Goal: Task Accomplishment & Management: Manage account settings

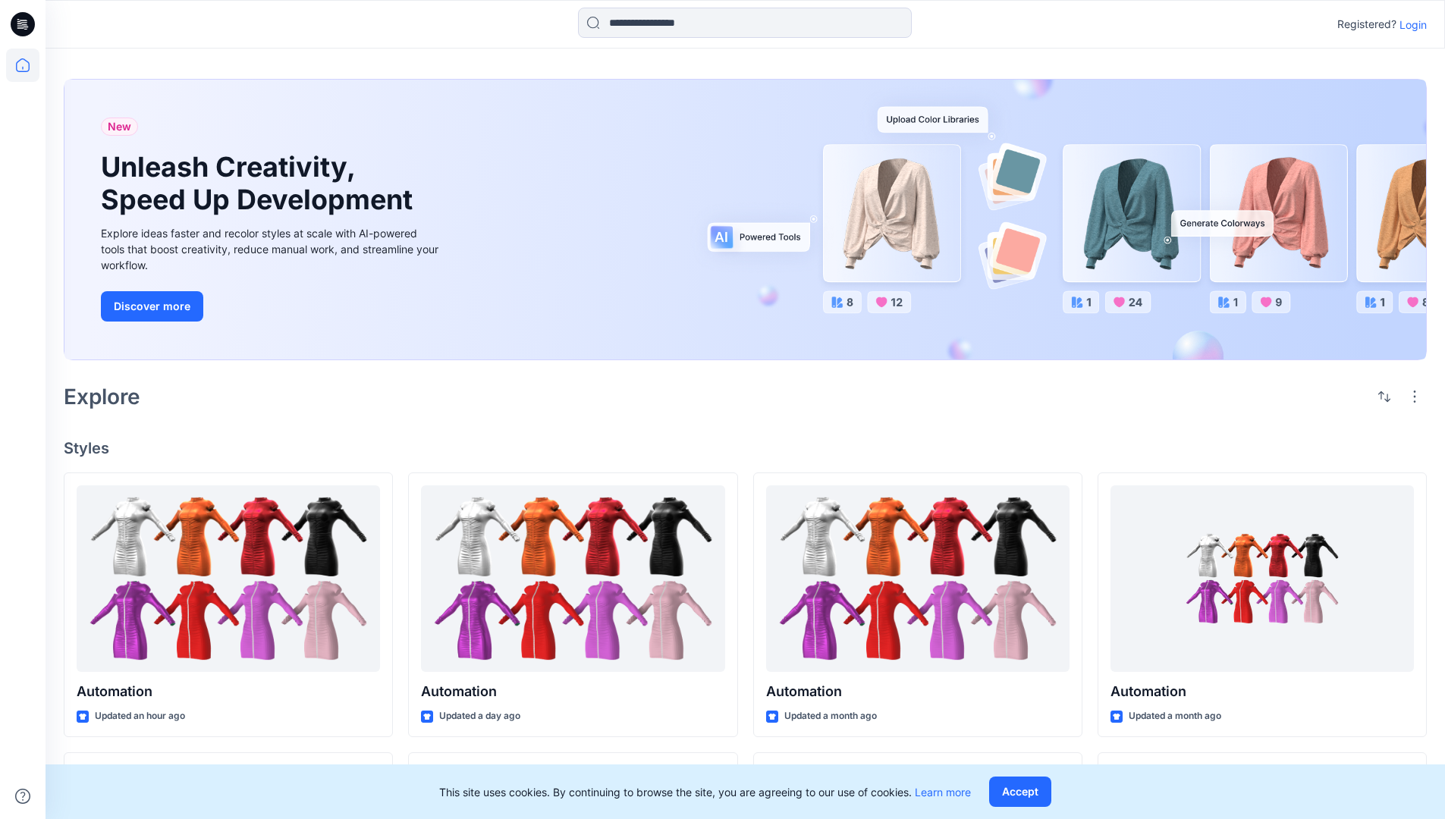
click at [1410, 24] on p "Login" at bounding box center [1413, 25] width 27 height 16
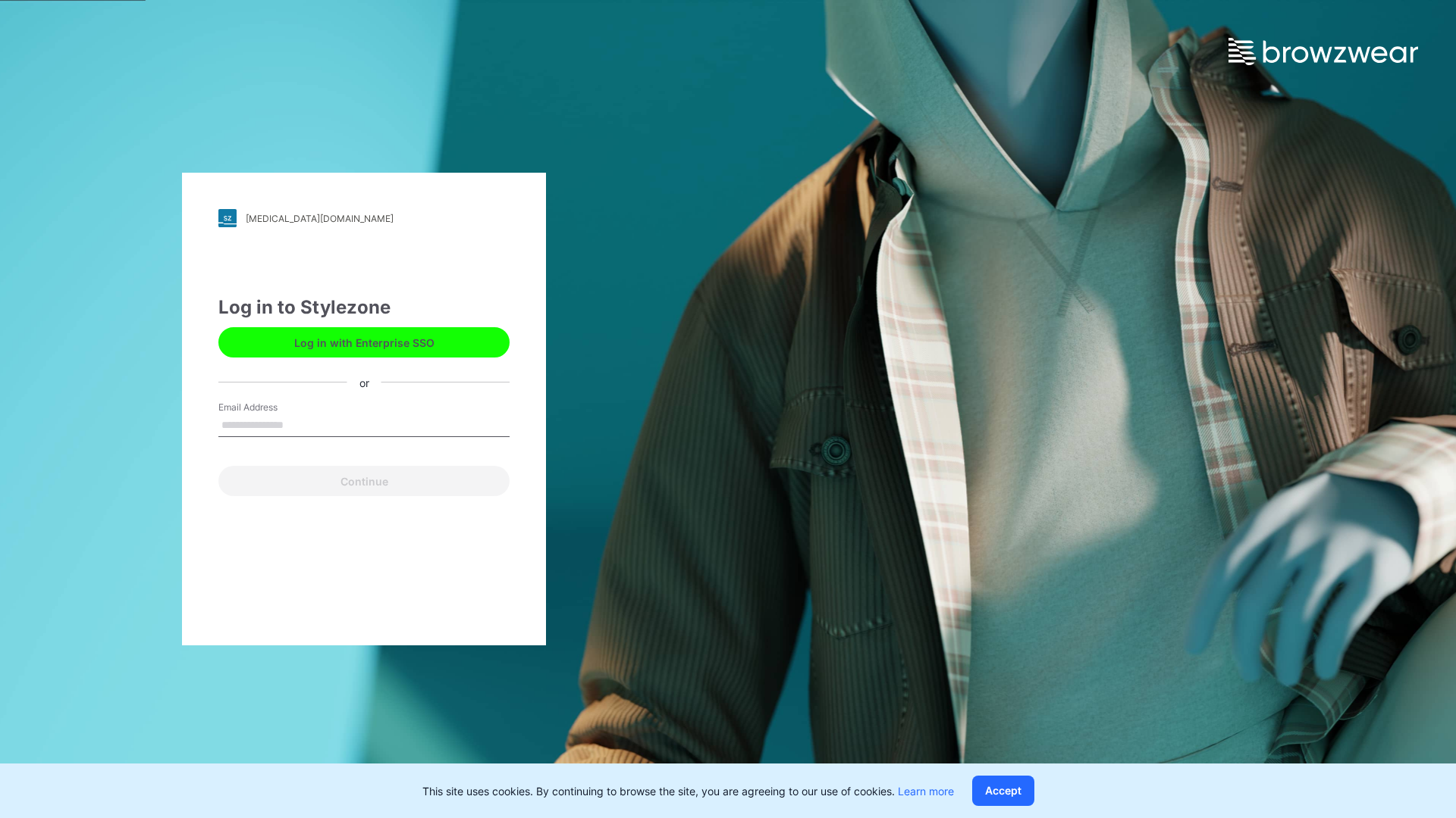
click at [300, 424] on input "Email Address" at bounding box center [364, 425] width 291 height 23
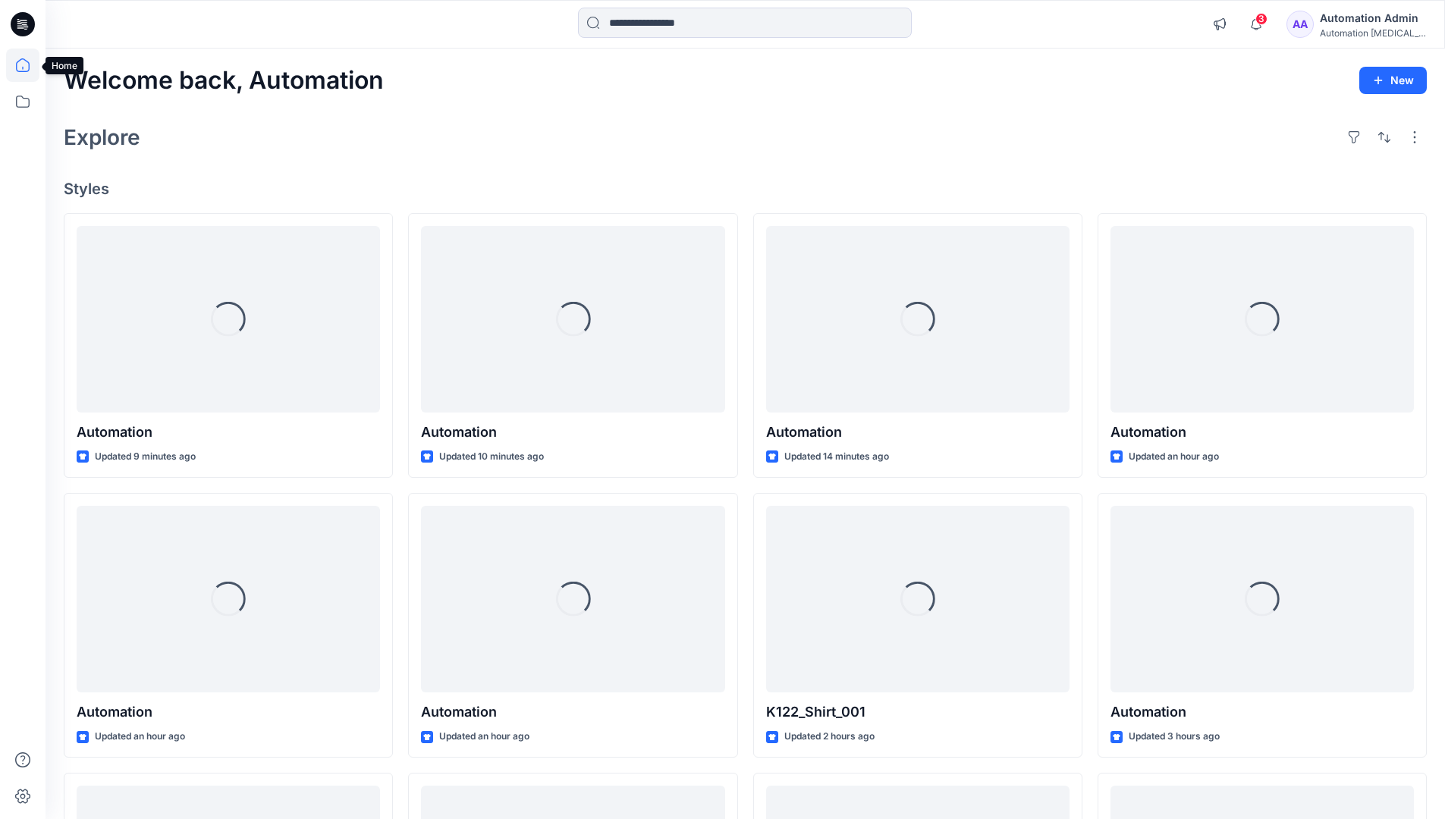
click at [29, 65] on icon at bounding box center [23, 65] width 14 height 14
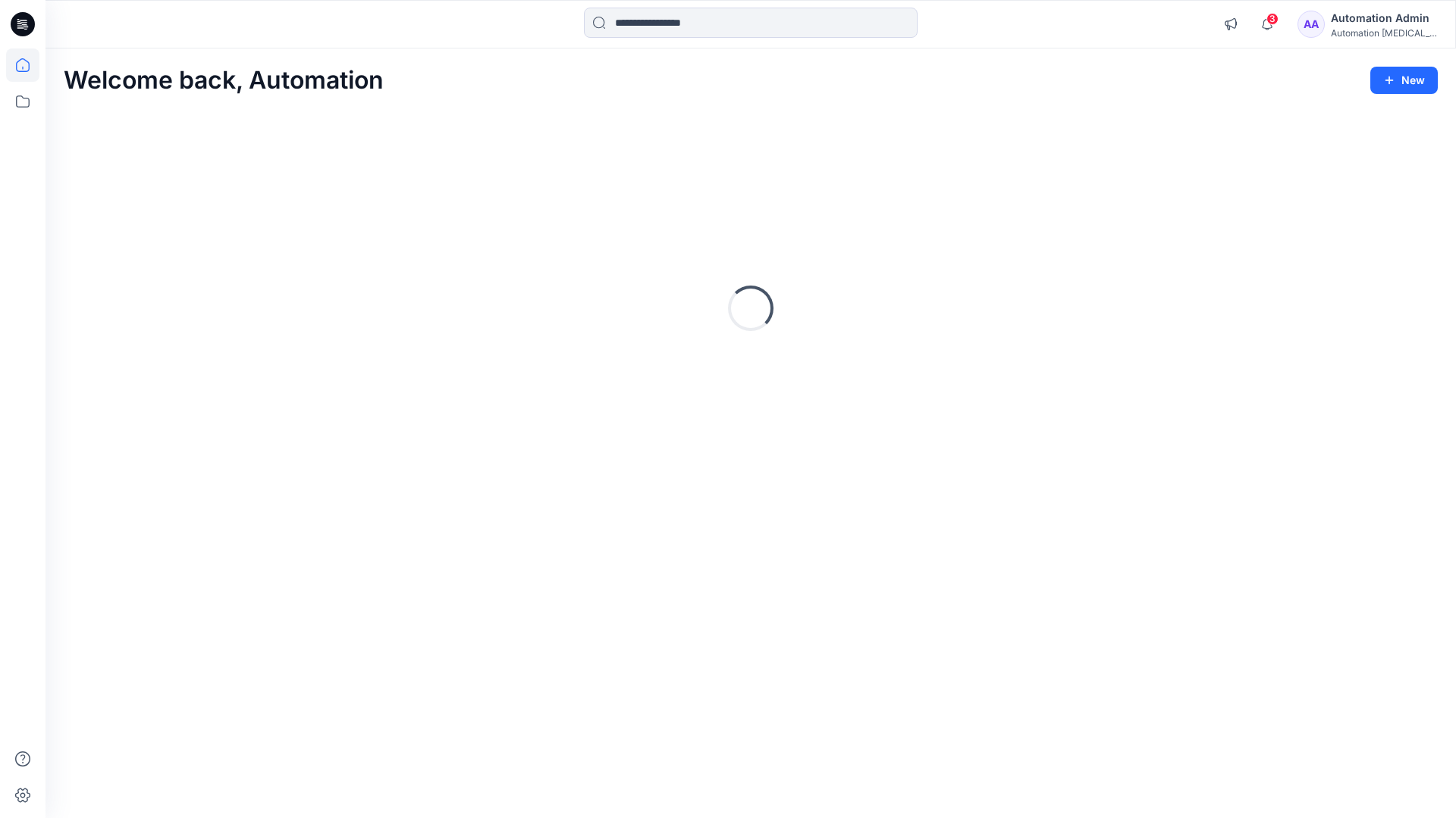
click at [1386, 17] on div "Automation Admin" at bounding box center [1384, 18] width 106 height 18
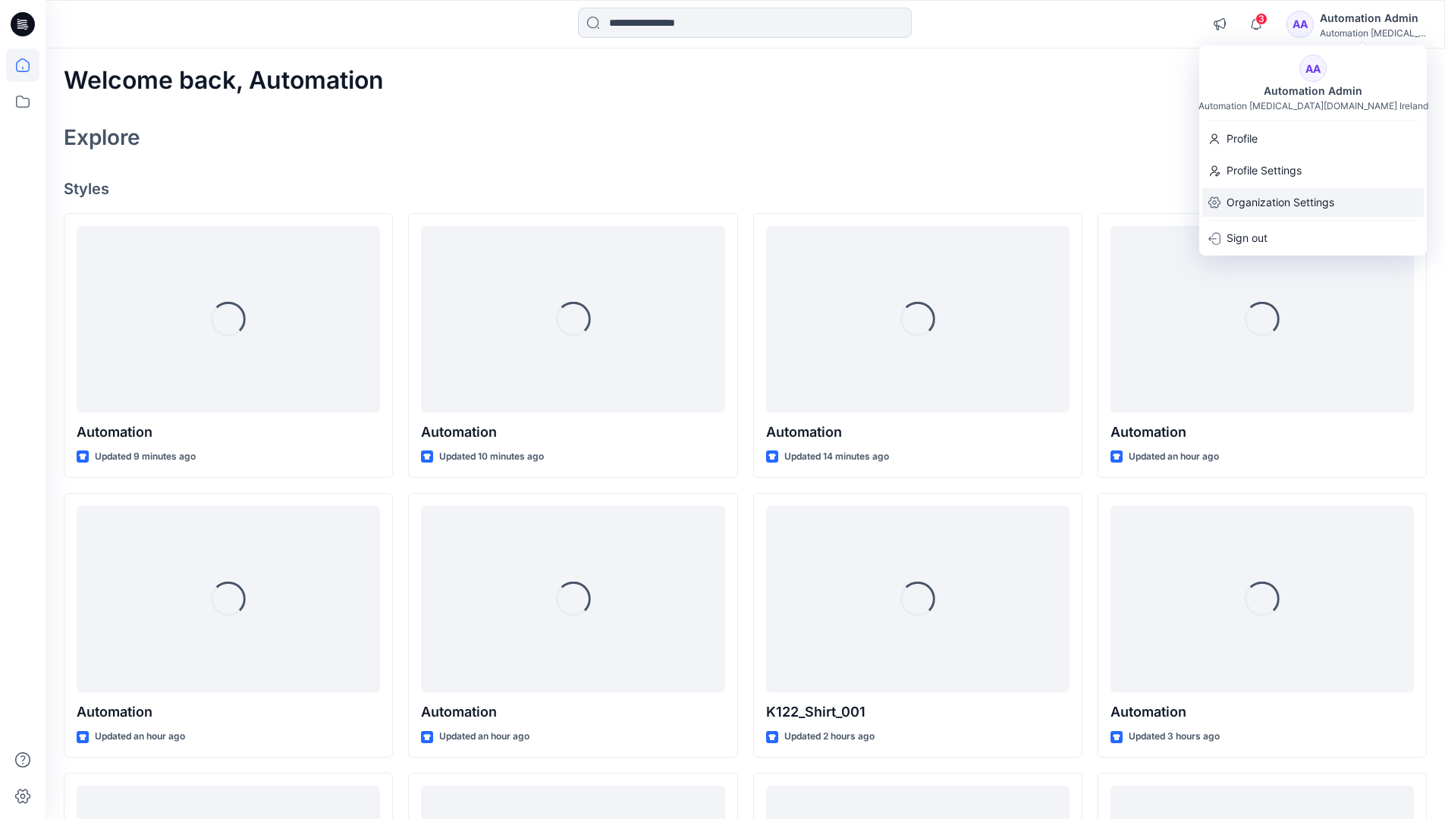
click at [1298, 203] on p "Organization Settings" at bounding box center [1281, 202] width 108 height 29
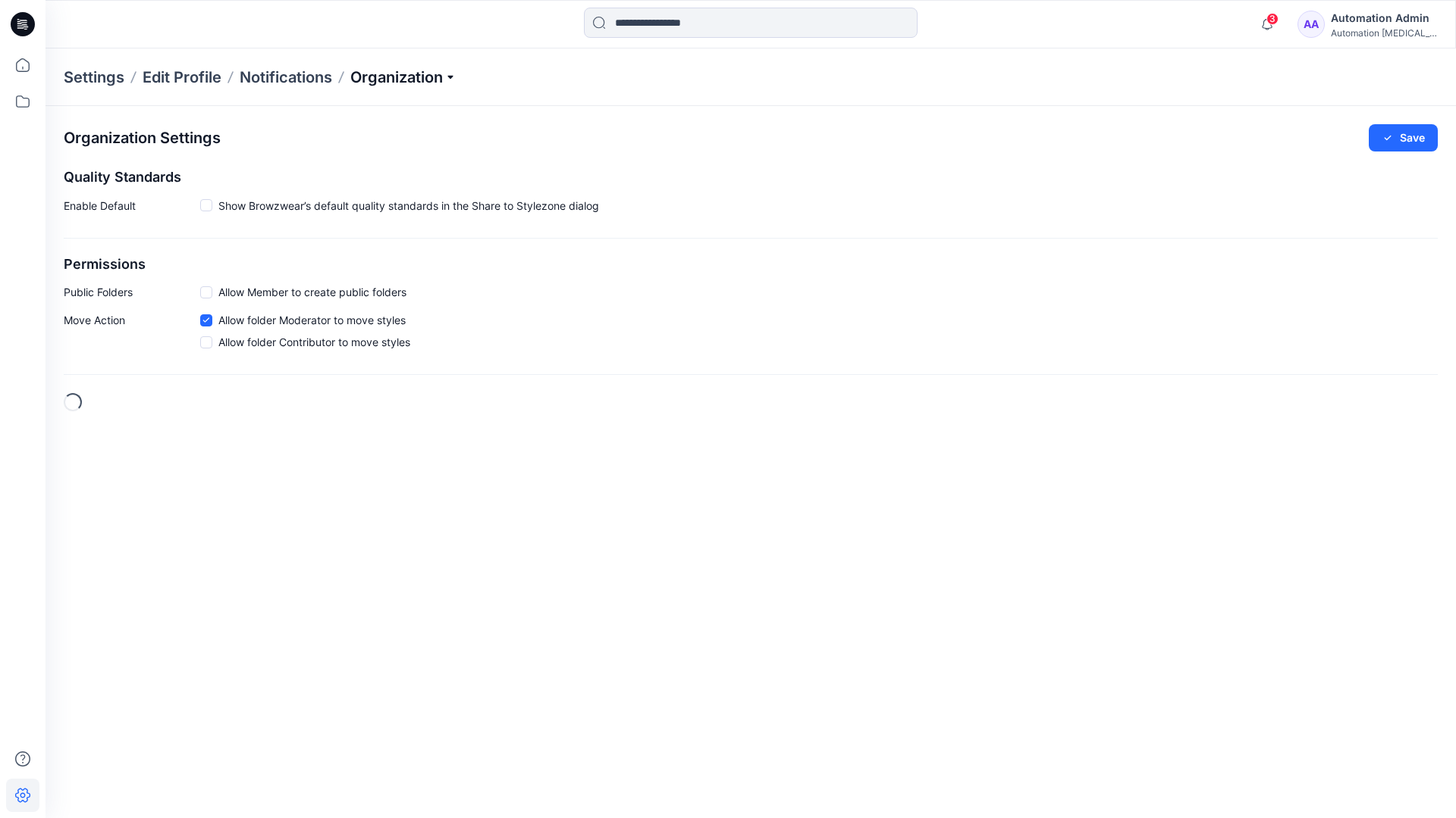
click at [454, 74] on p "Organization" at bounding box center [404, 77] width 106 height 21
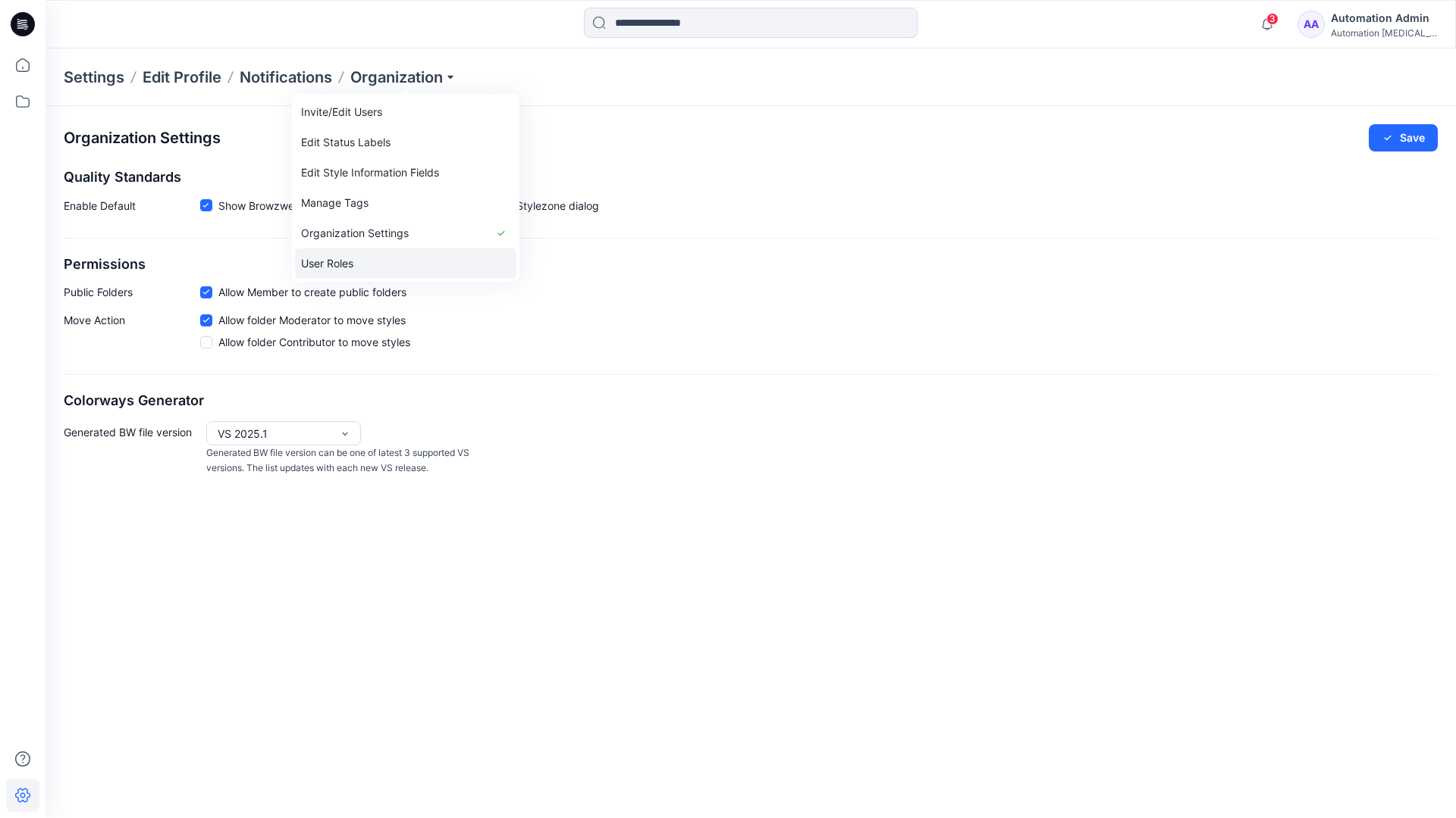
click at [359, 262] on link "User Roles" at bounding box center [406, 264] width 222 height 30
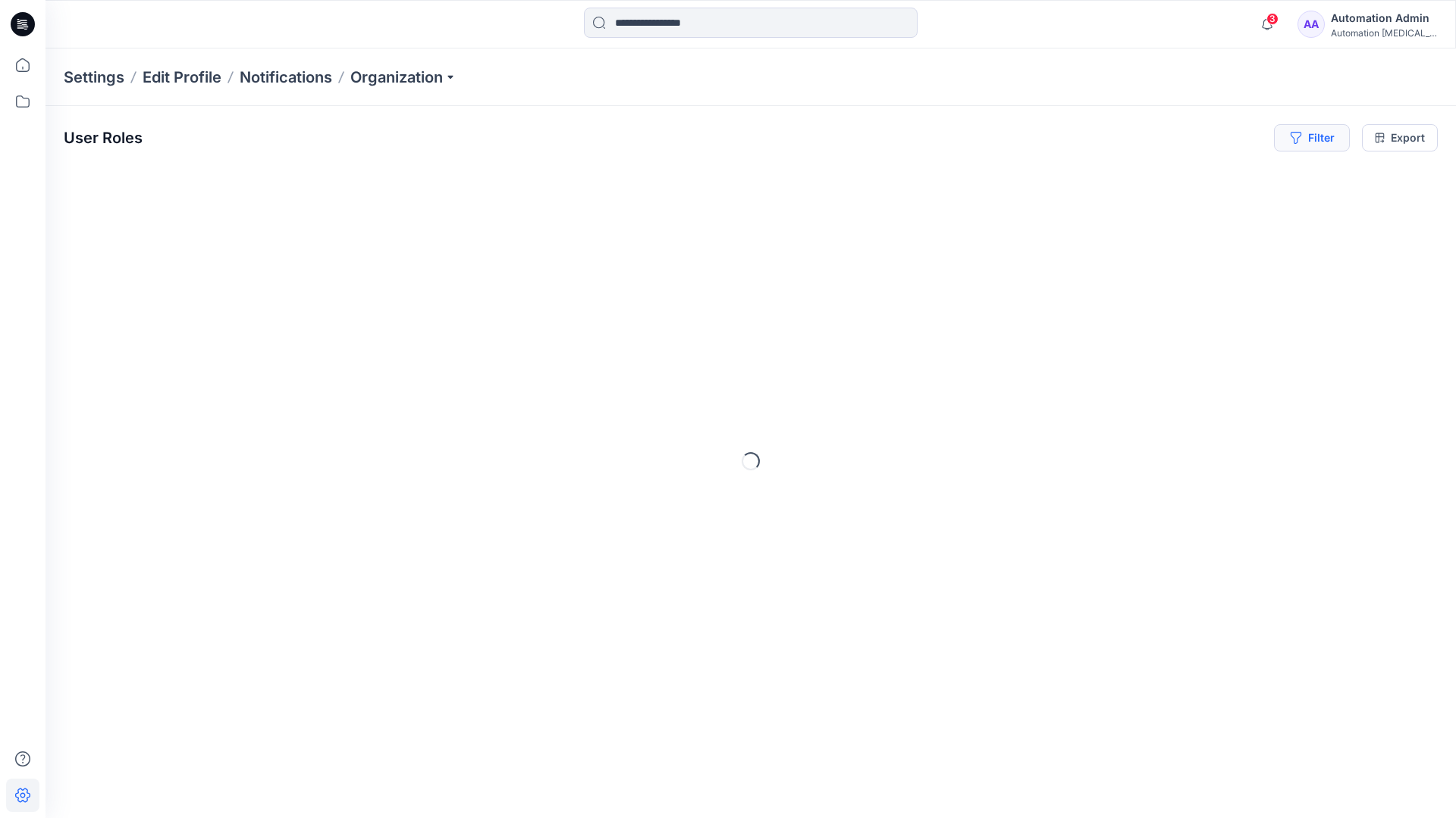
click at [1318, 143] on button "Filter" at bounding box center [1312, 137] width 76 height 27
click at [1218, 177] on div at bounding box center [1257, 178] width 156 height 19
type input "**********"
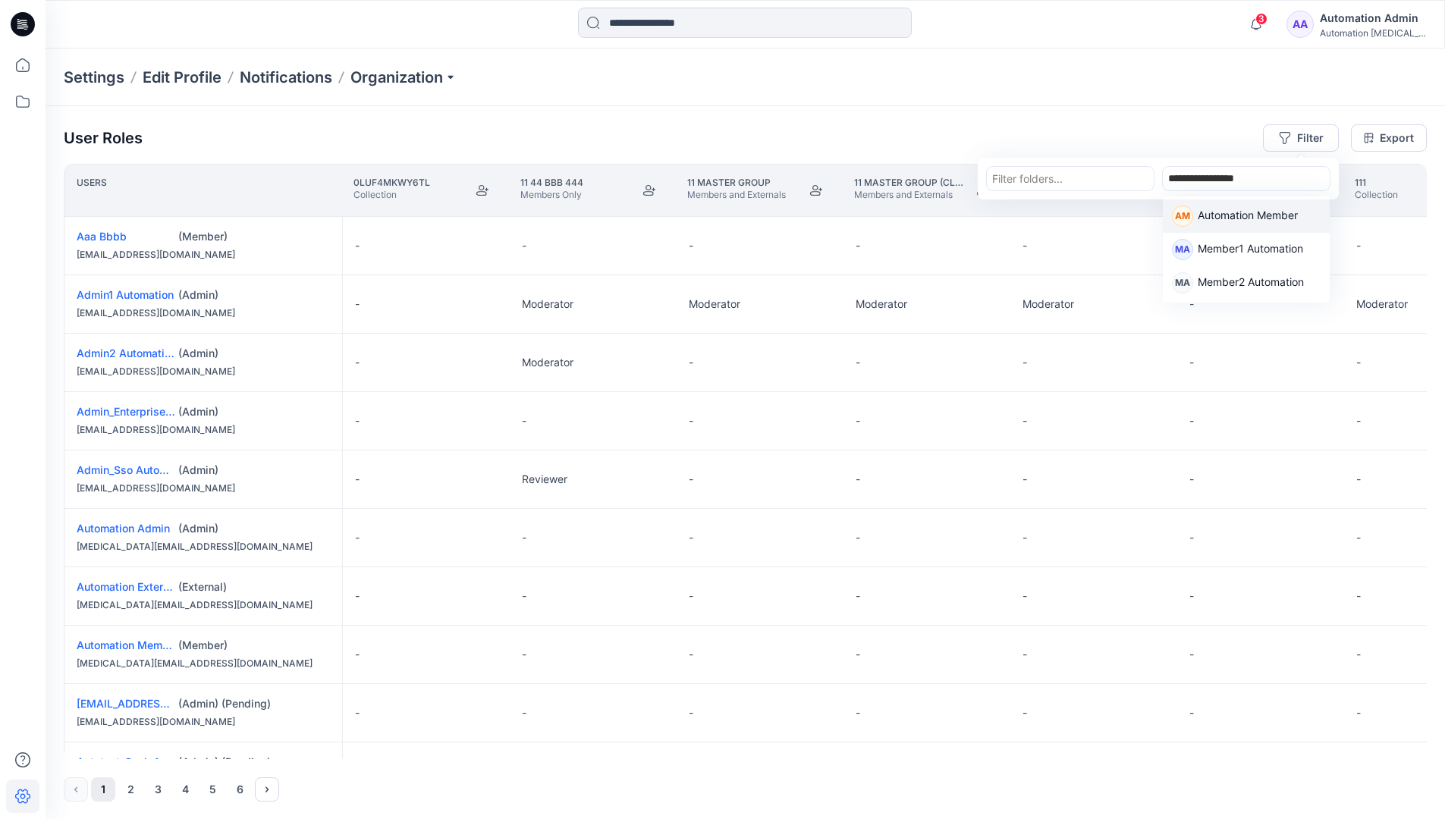
click at [1222, 211] on p "Automation Member" at bounding box center [1248, 217] width 100 height 20
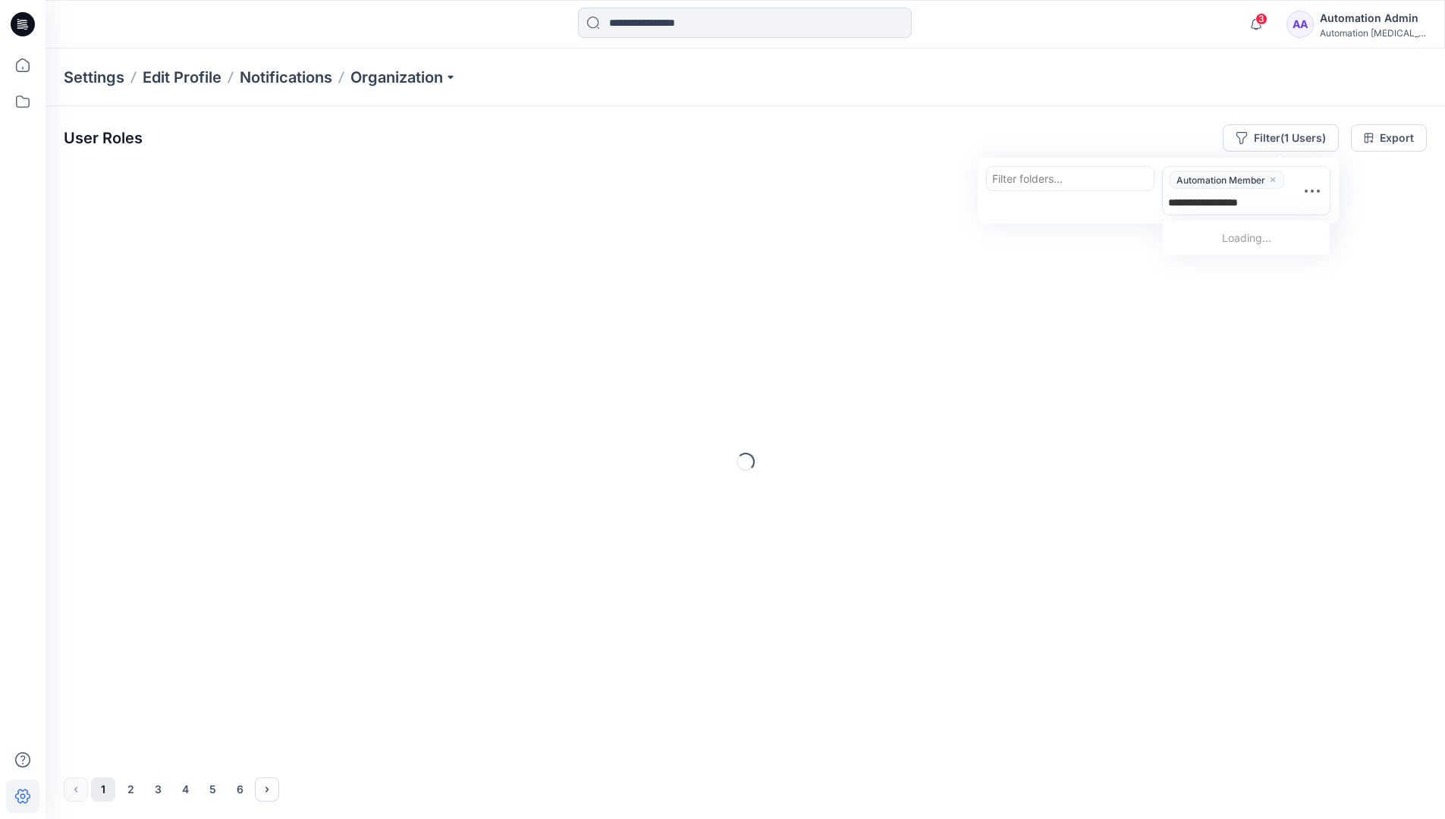
type input "**********"
type input "*****"
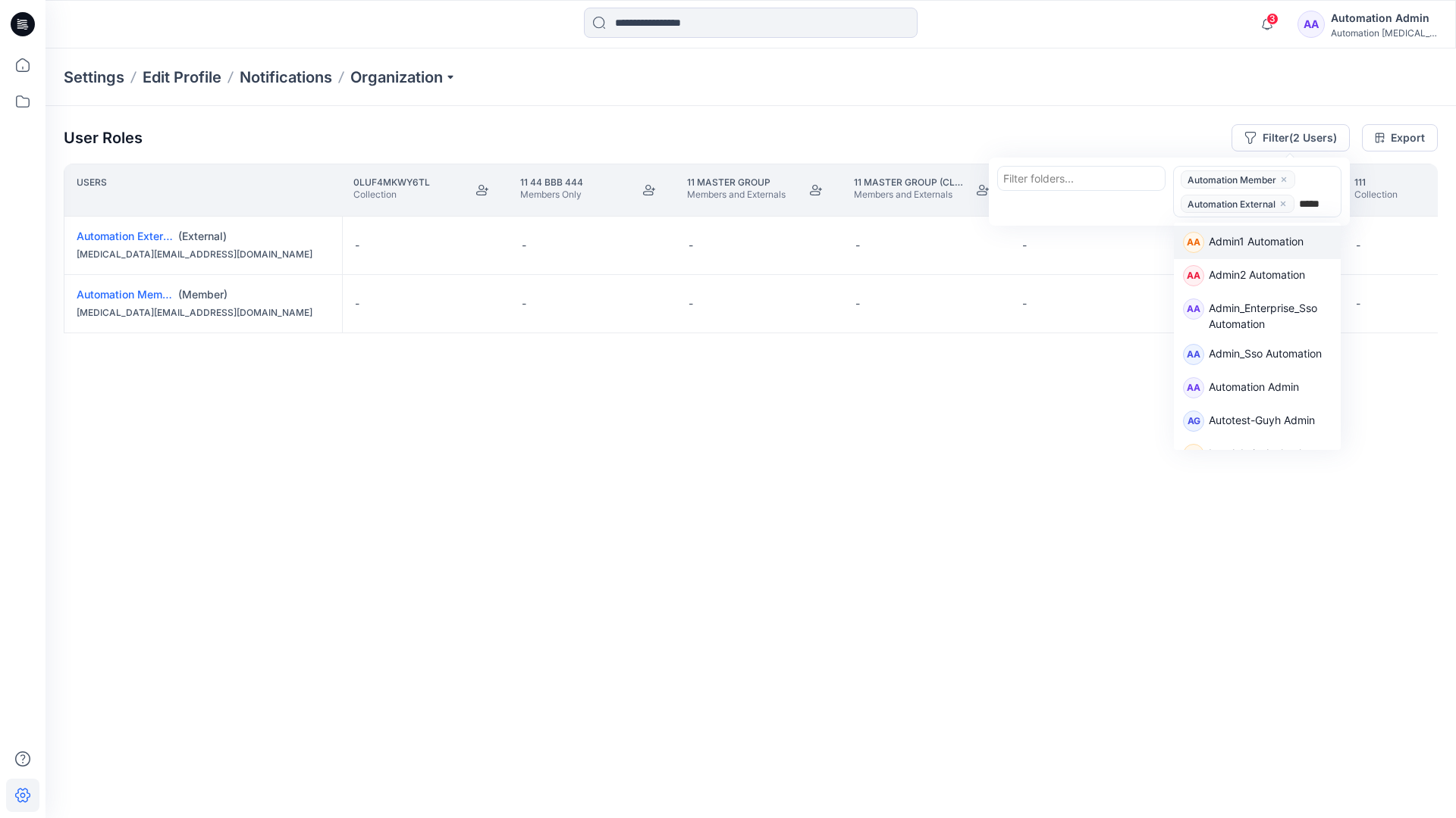
click at [1302, 228] on div "AA Admin1 Automation" at bounding box center [1256, 242] width 167 height 33
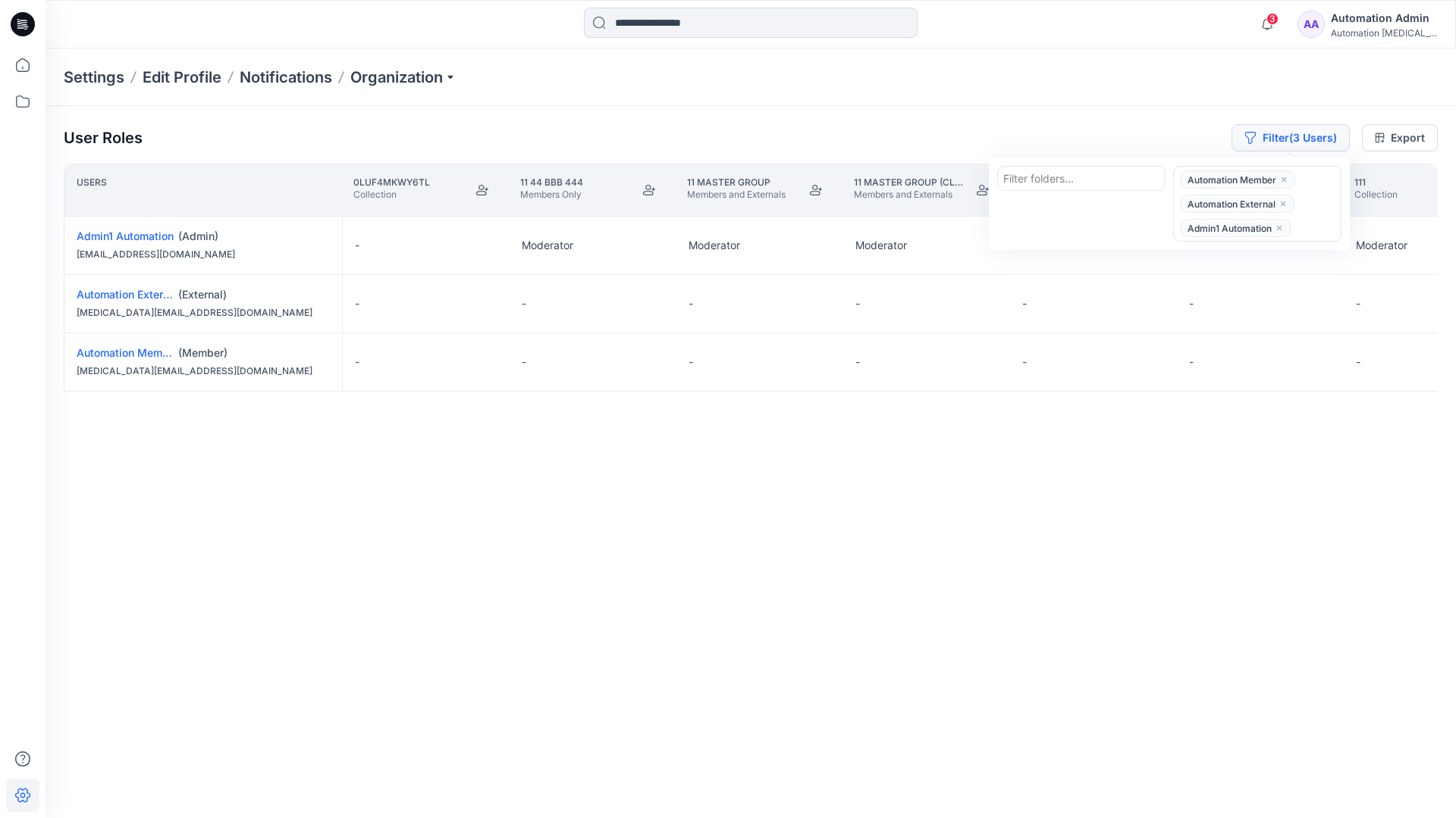
click at [1268, 130] on button "Filter (3 Users)" at bounding box center [1290, 137] width 118 height 27
click at [1290, 142] on button "Filter (3 Users)" at bounding box center [1290, 137] width 118 height 27
click at [1284, 200] on icon "close" at bounding box center [1282, 204] width 9 height 9
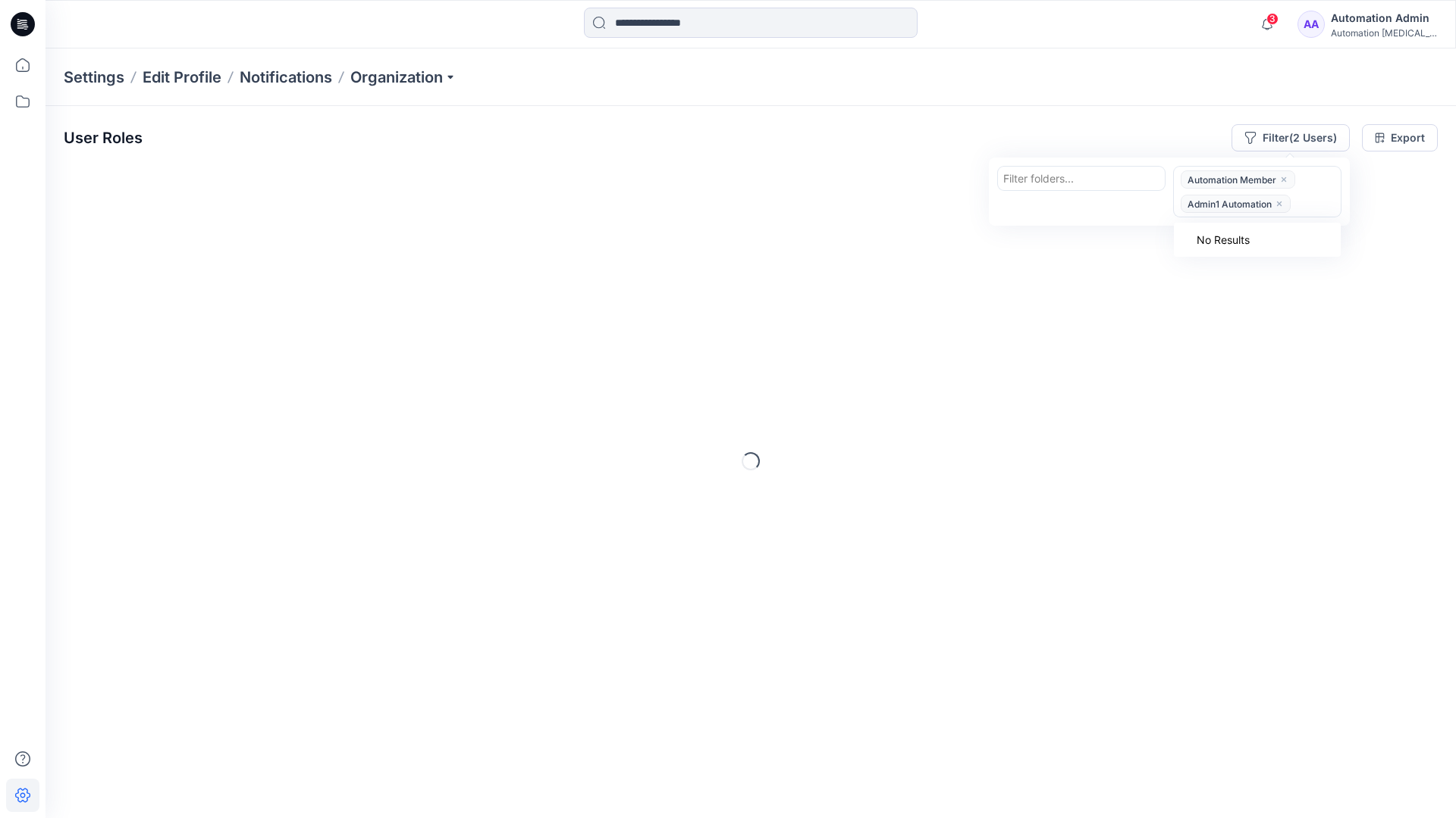
click at [1280, 201] on icon "close" at bounding box center [1278, 204] width 9 height 9
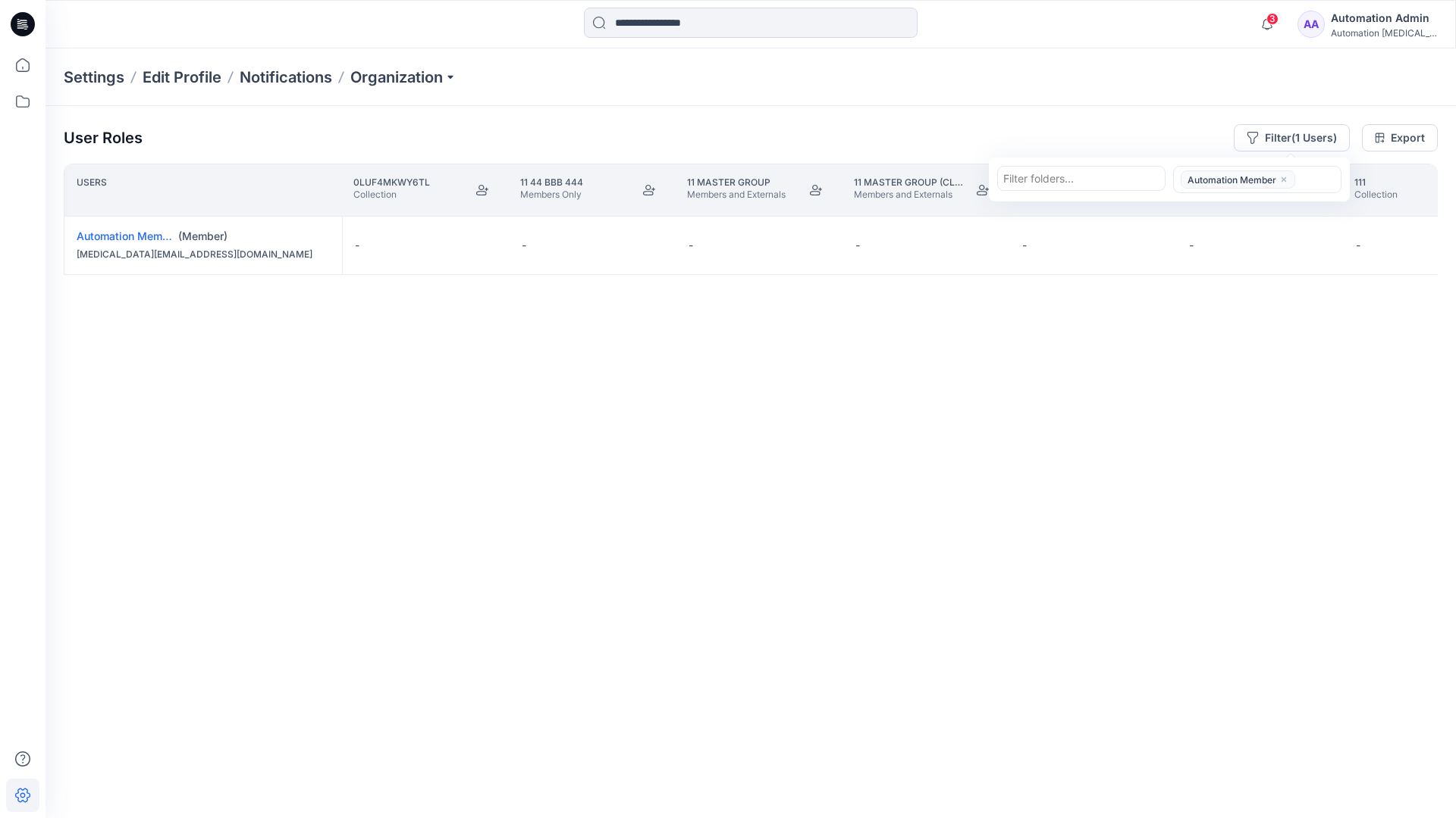
click at [1284, 177] on icon "close" at bounding box center [1283, 179] width 9 height 9
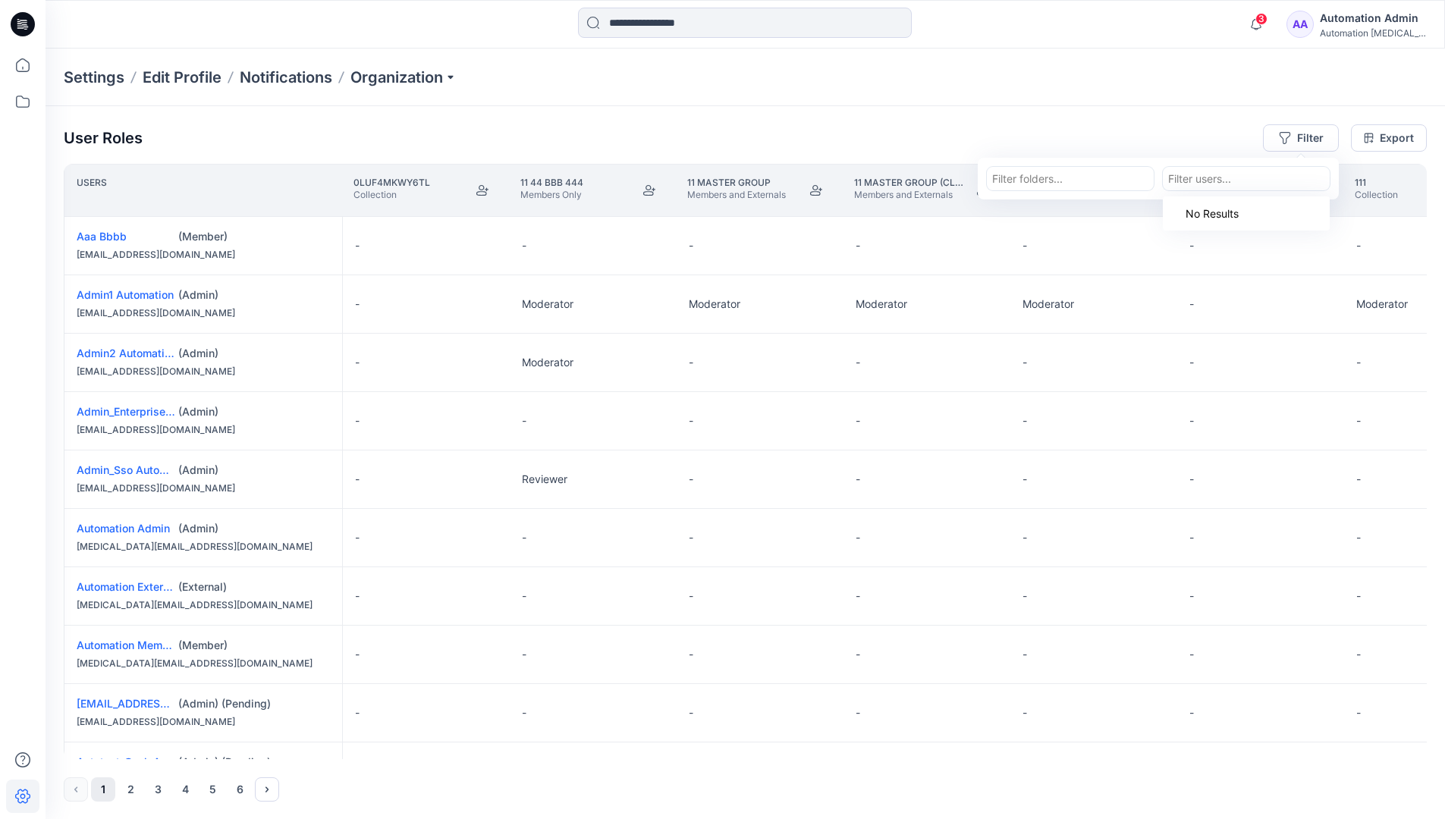
click at [1087, 121] on div "User Roles Filter Filter folders... option Automation Member, deselected. Use U…" at bounding box center [746, 463] width 1400 height 714
click at [1385, 19] on div "Automation Admin" at bounding box center [1373, 18] width 106 height 18
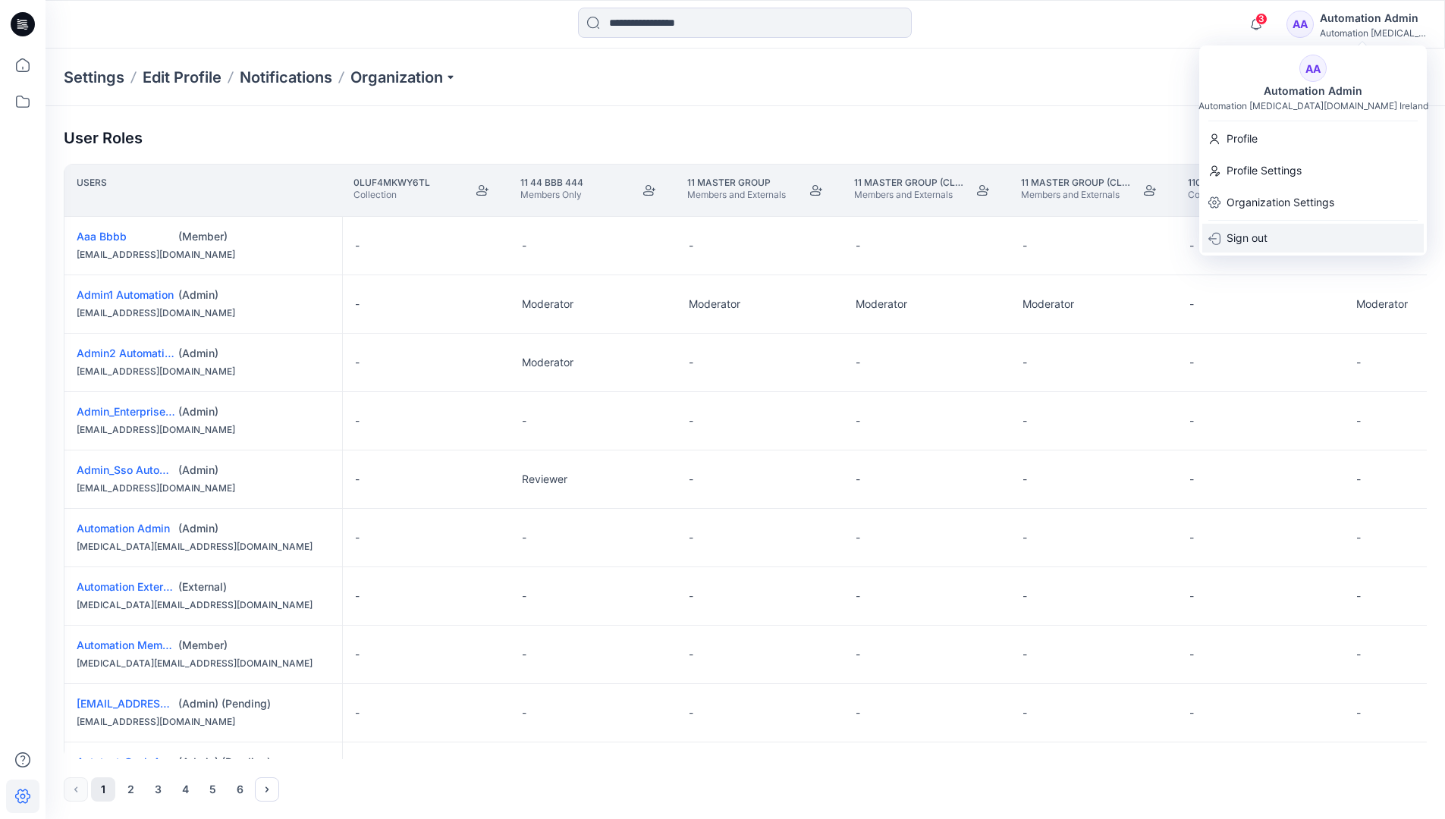
click at [1297, 232] on div "Sign out" at bounding box center [1314, 238] width 222 height 29
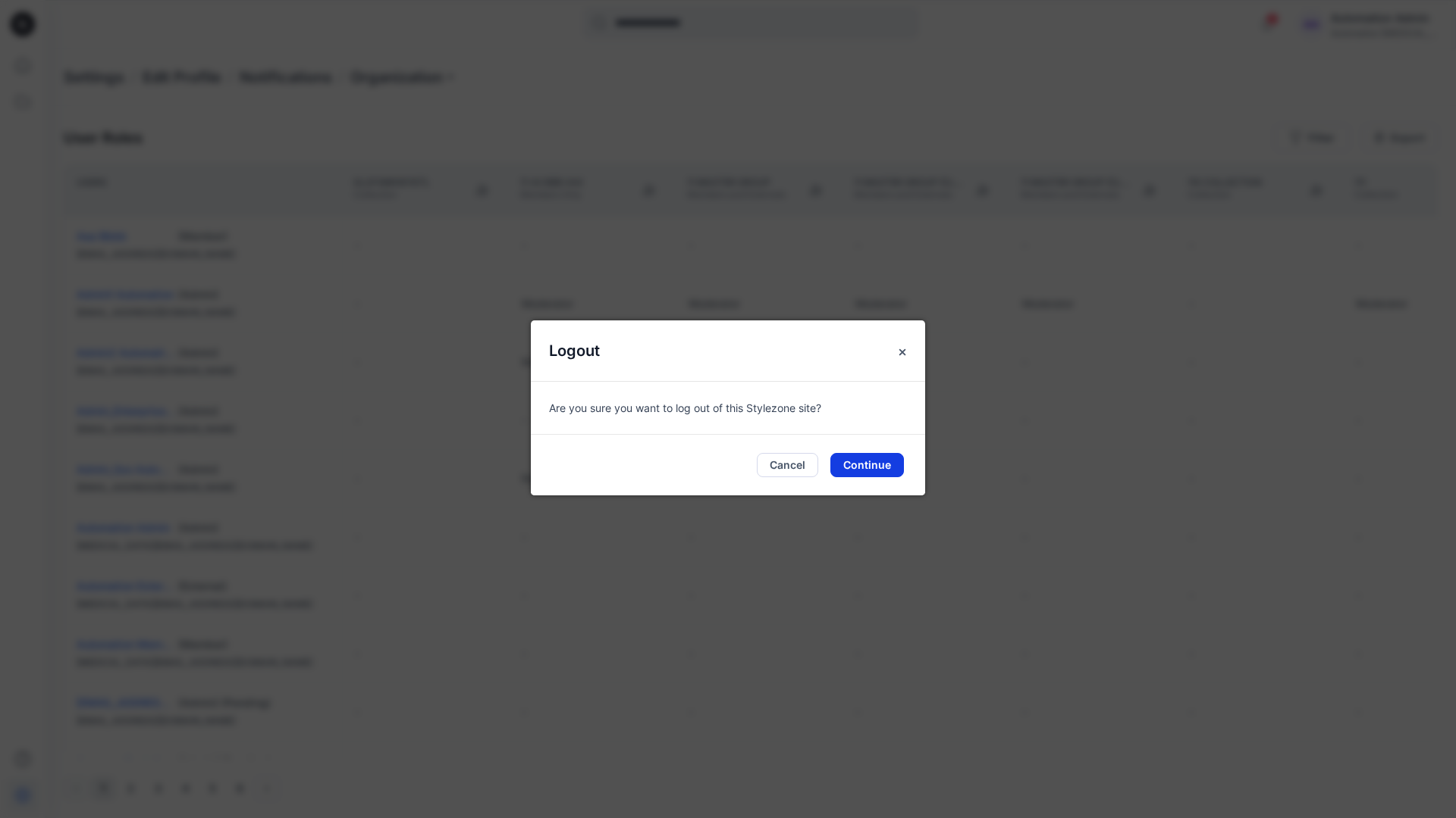
click at [863, 460] on button "Continue" at bounding box center [867, 465] width 74 height 24
